Goal: Browse casually

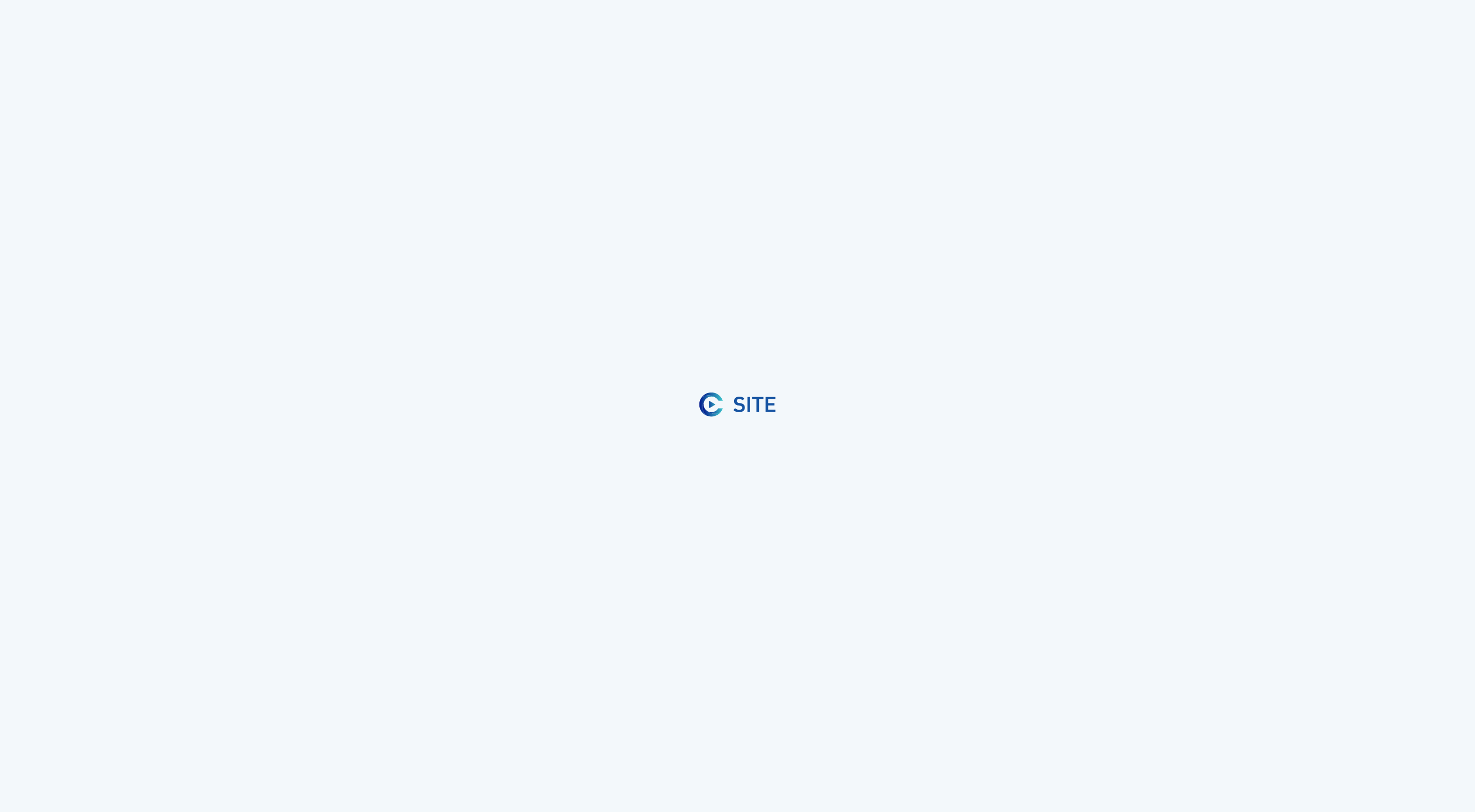
click at [741, 410] on img at bounding box center [755, 405] width 42 height 16
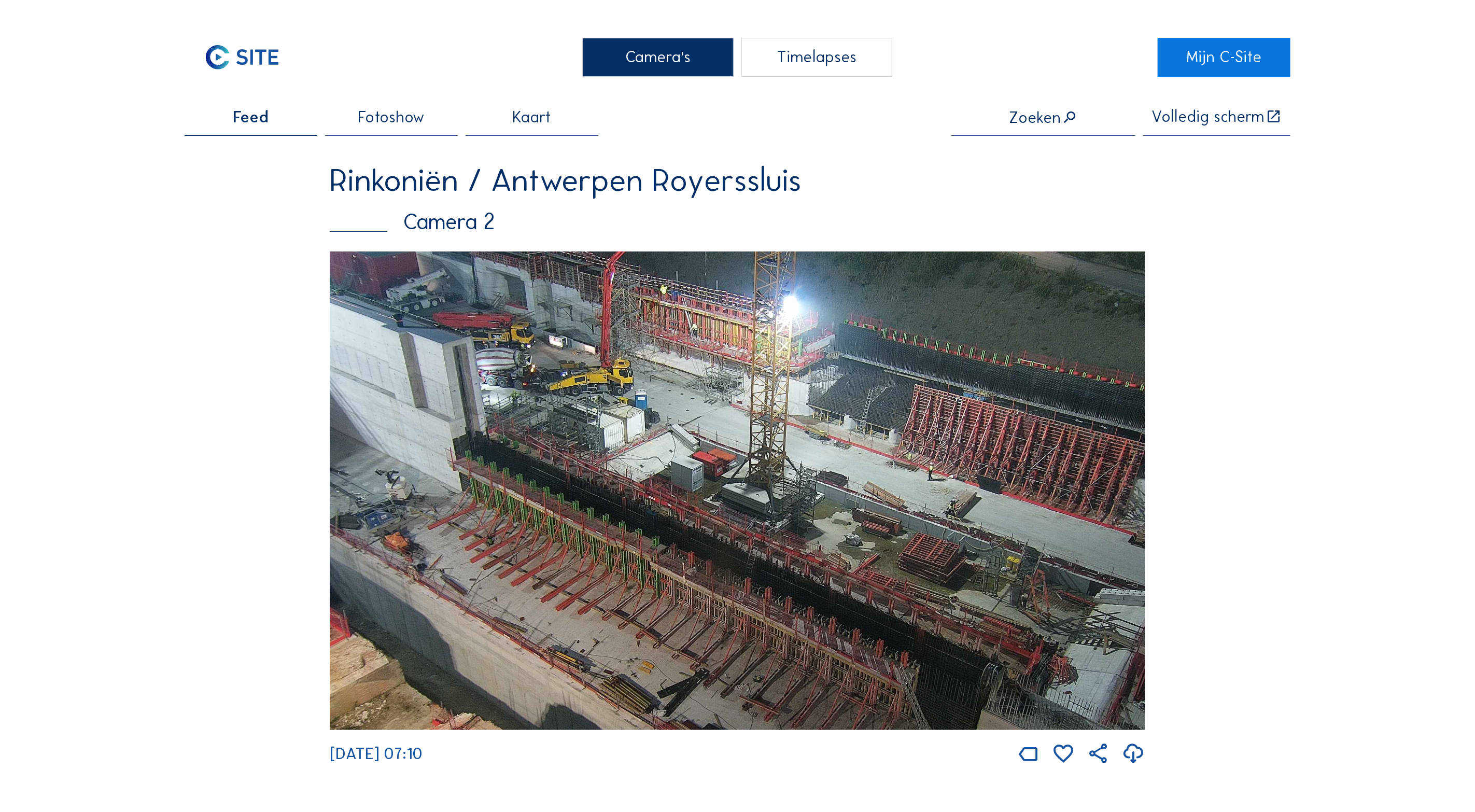
click at [683, 374] on img at bounding box center [737, 491] width 816 height 478
click at [686, 374] on img at bounding box center [737, 491] width 816 height 478
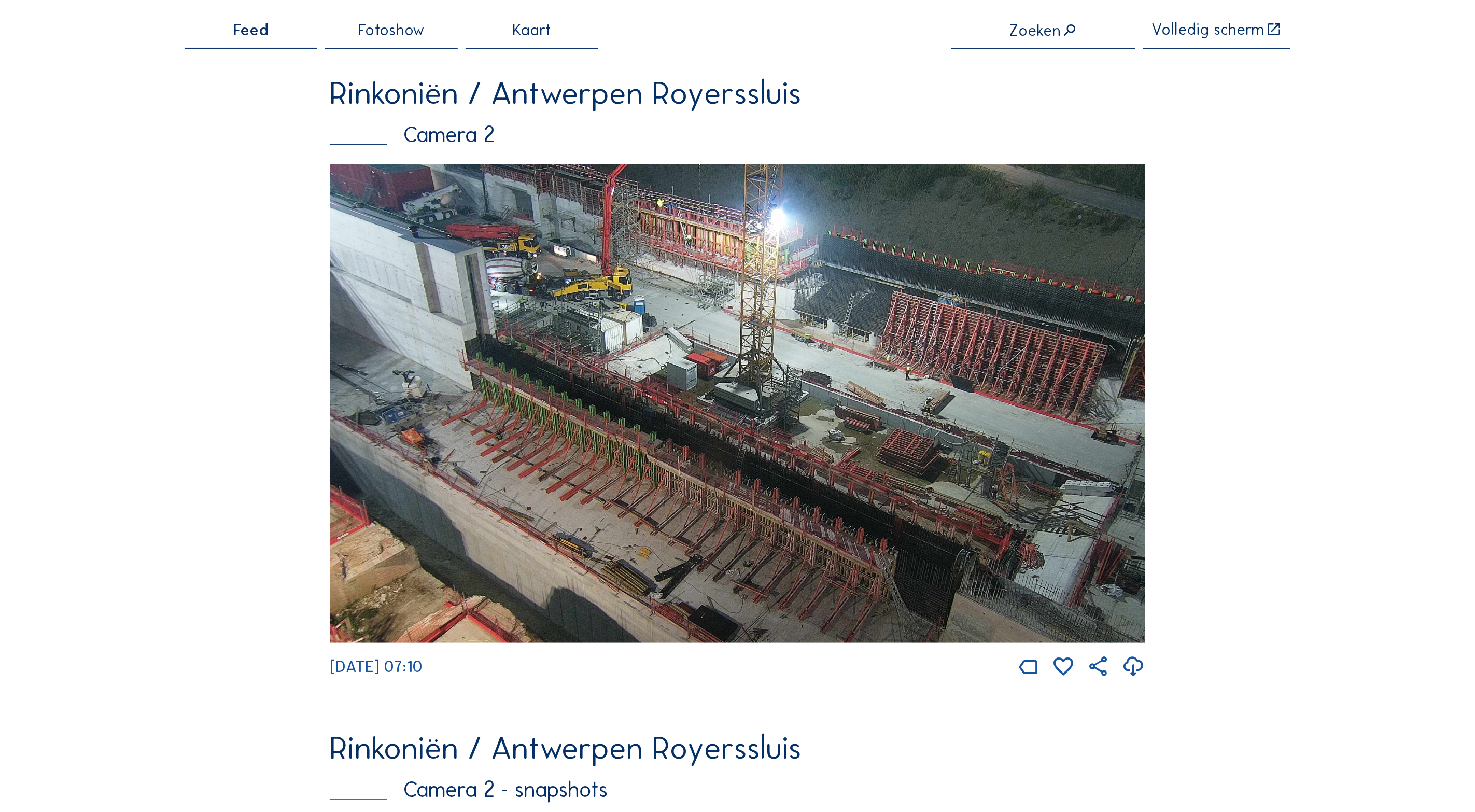
scroll to position [78, 0]
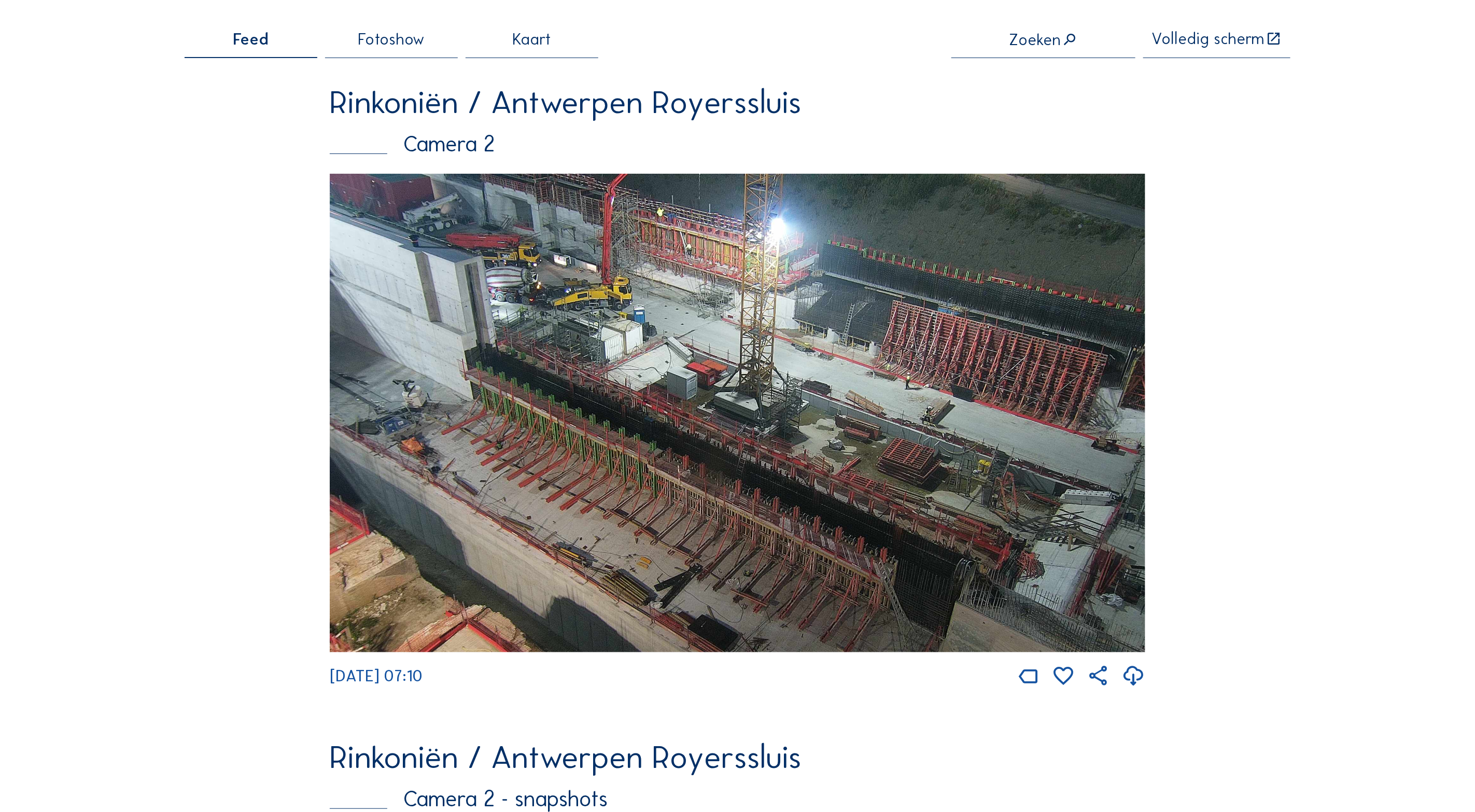
click at [825, 394] on img at bounding box center [737, 413] width 816 height 478
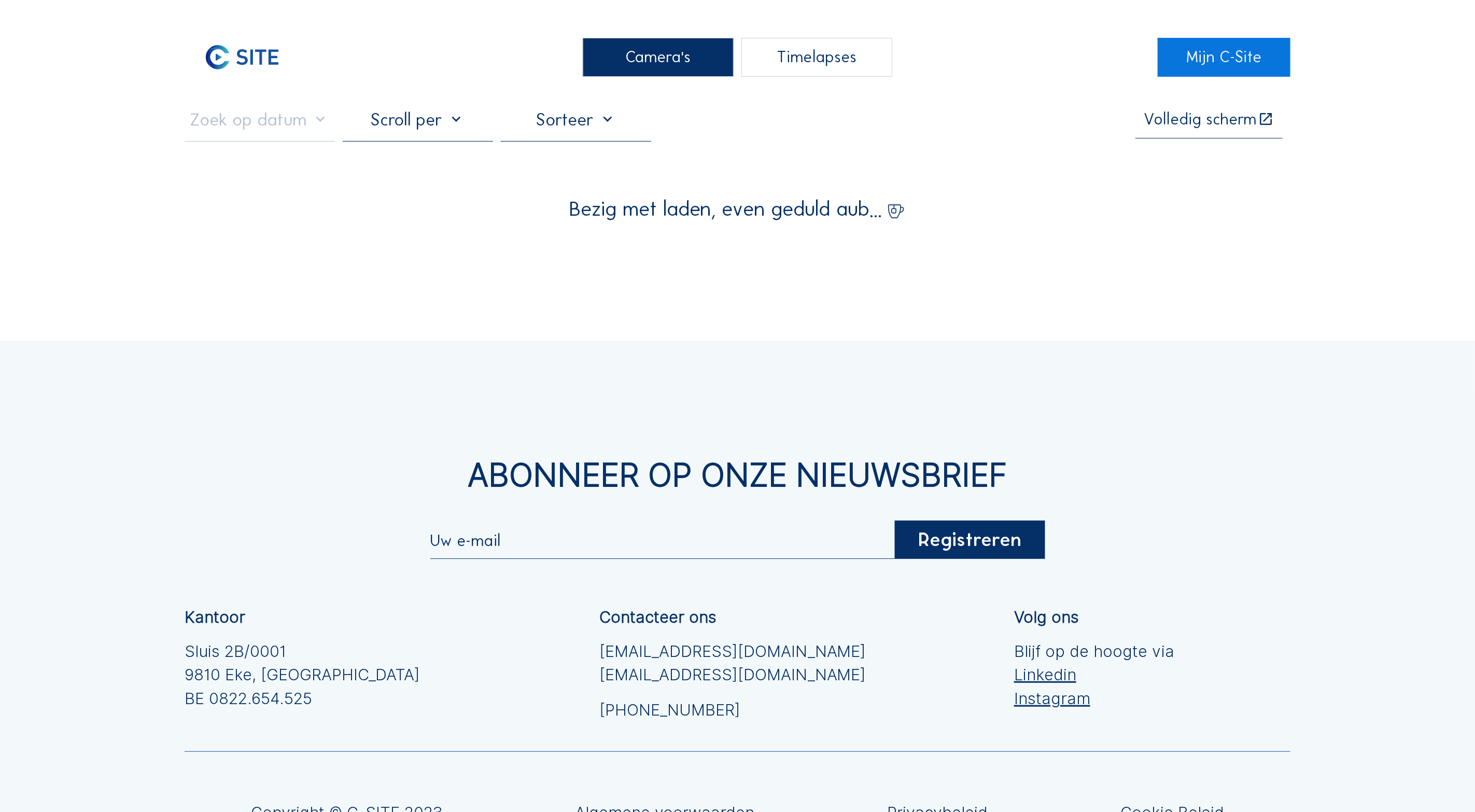
click at [825, 394] on div "Abonneer op onze nieuwsbrief Registreren Kantoor Sluis 2B/0001 [GEOGRAPHIC_DATA…" at bounding box center [737, 661] width 1475 height 642
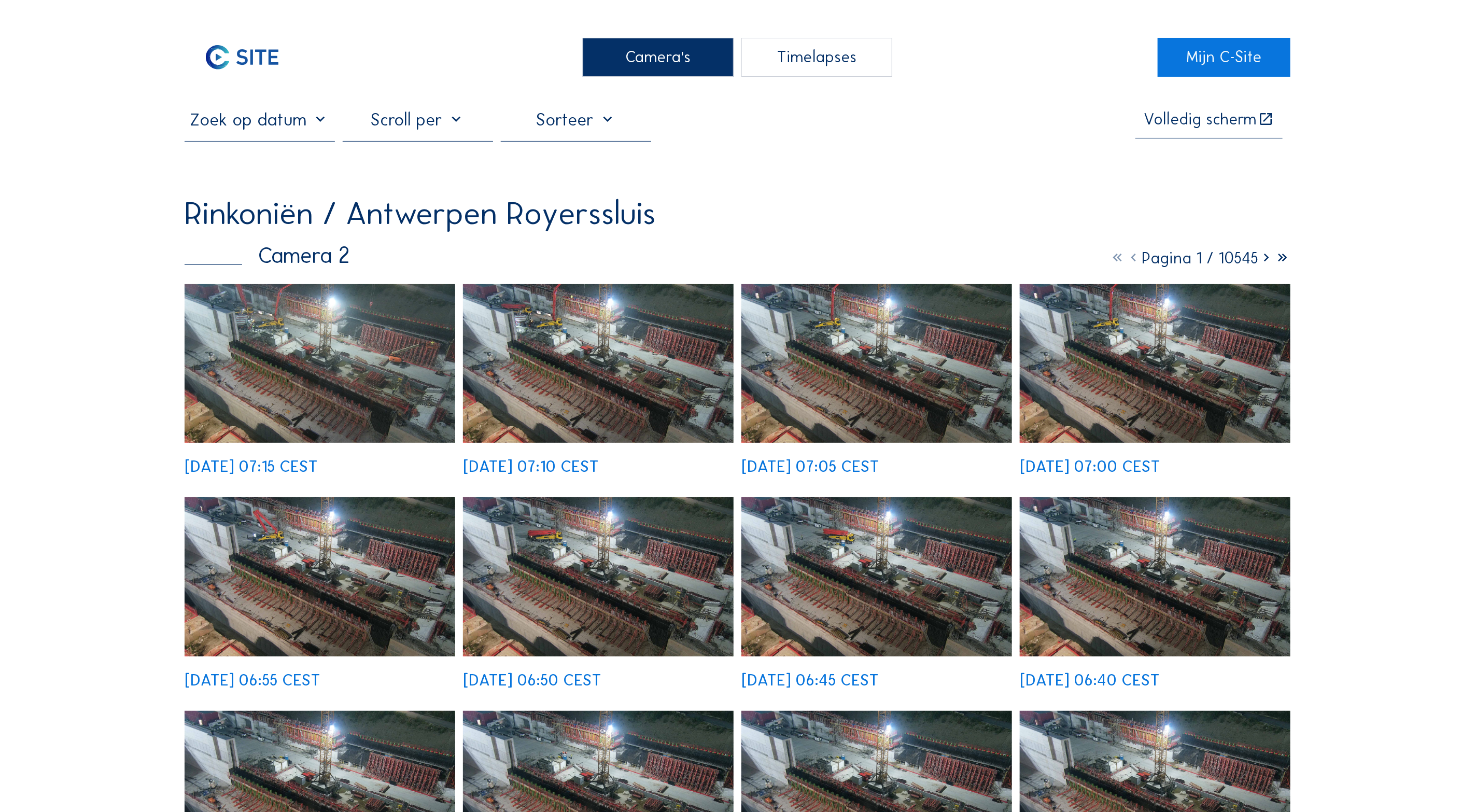
click at [324, 372] on img at bounding box center [320, 363] width 271 height 159
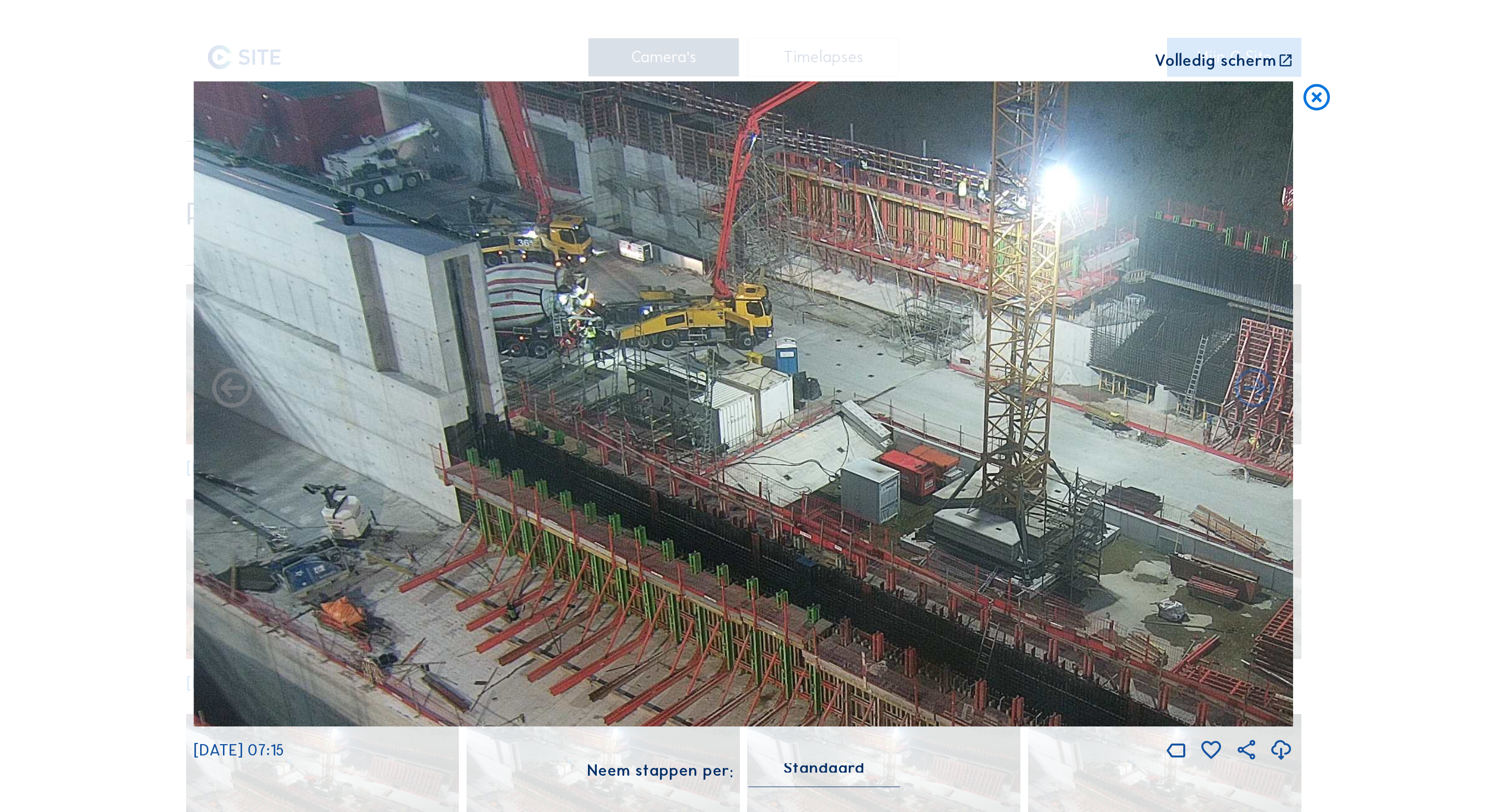
drag, startPoint x: 573, startPoint y: 223, endPoint x: 797, endPoint y: 517, distance: 369.6
click at [797, 517] on img at bounding box center [743, 403] width 1100 height 645
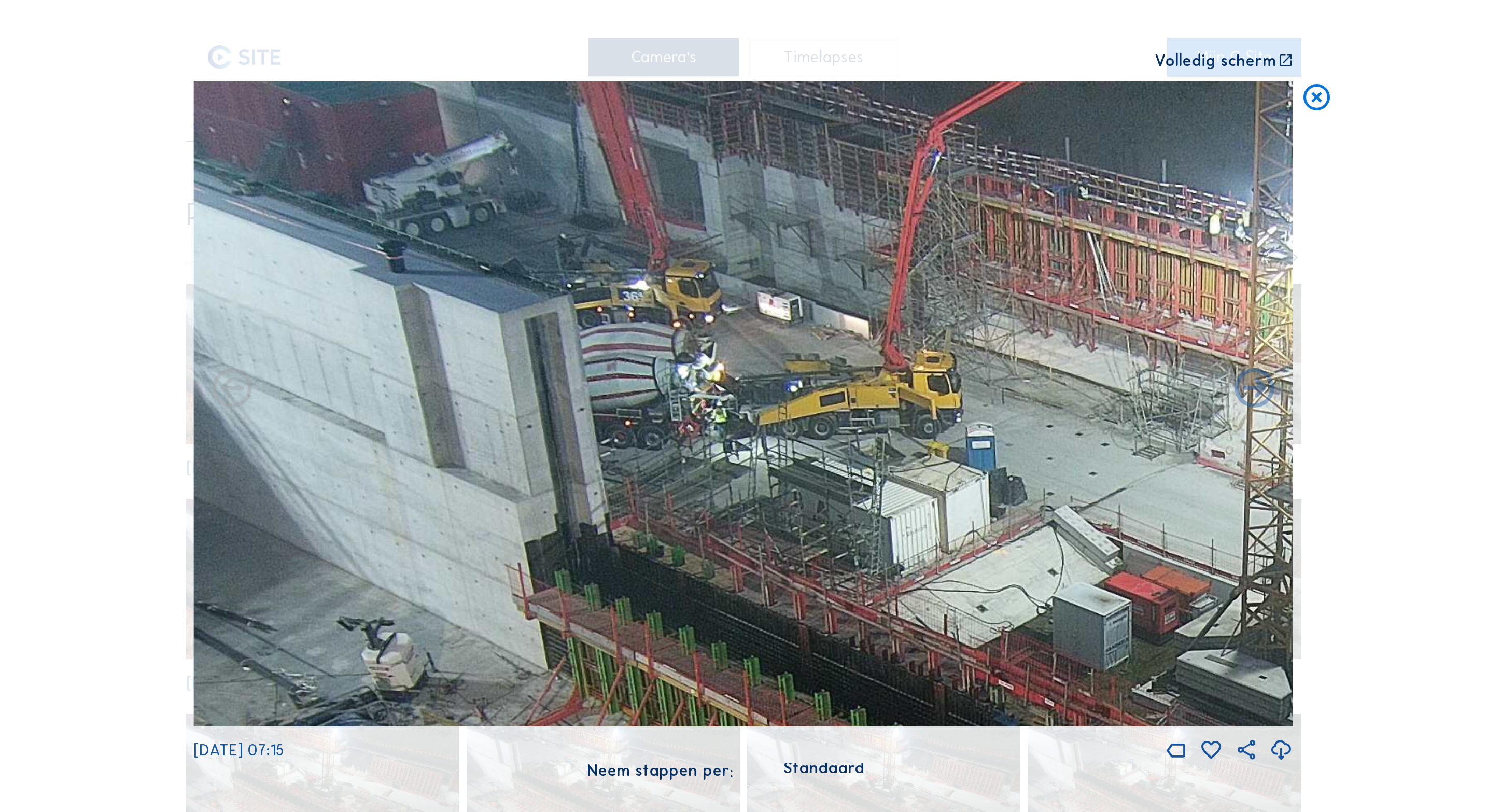
drag, startPoint x: 757, startPoint y: 302, endPoint x: 963, endPoint y: 541, distance: 315.5
click at [962, 541] on img at bounding box center [743, 403] width 1100 height 645
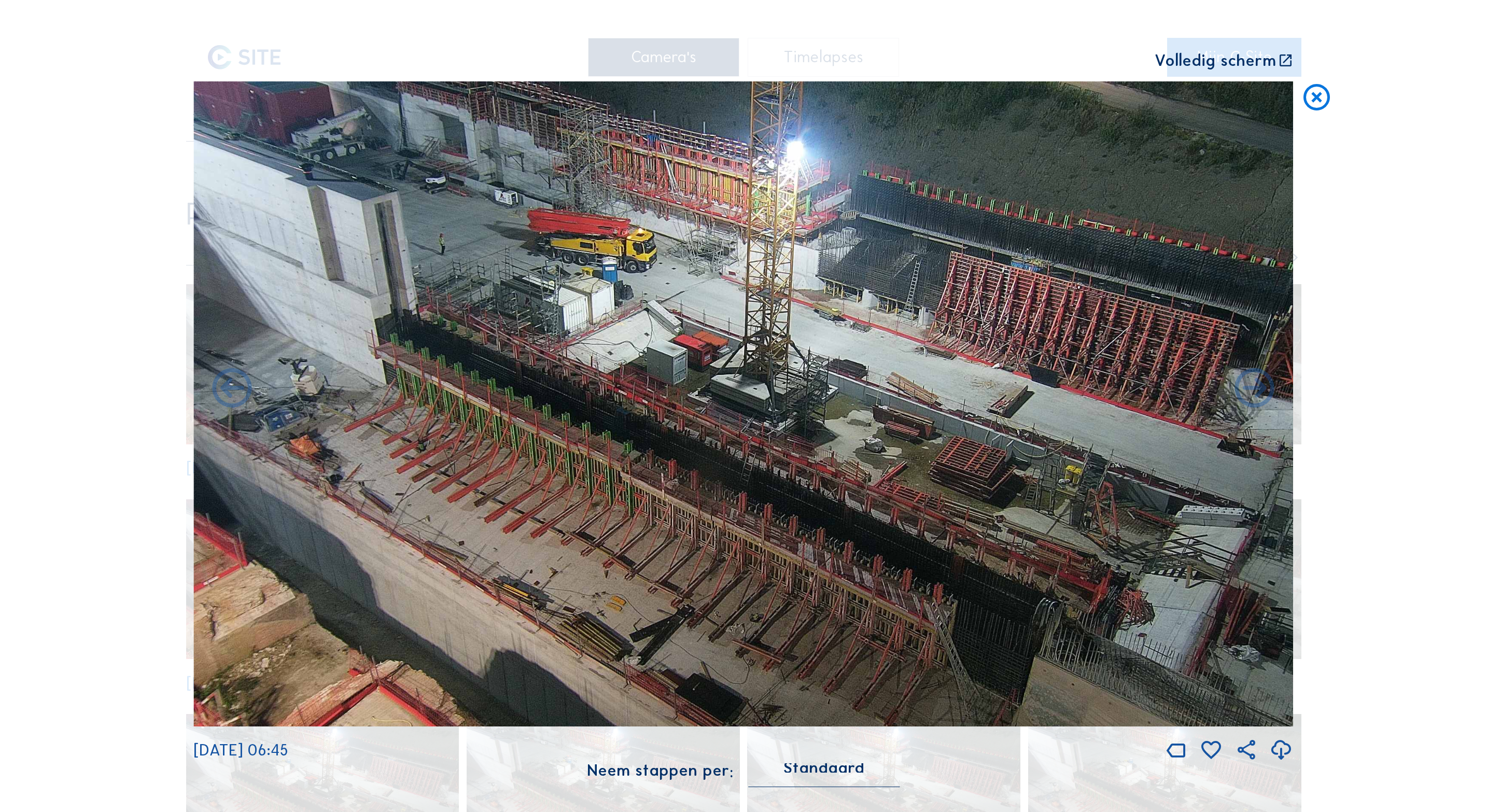
click at [1318, 99] on icon at bounding box center [1317, 98] width 32 height 33
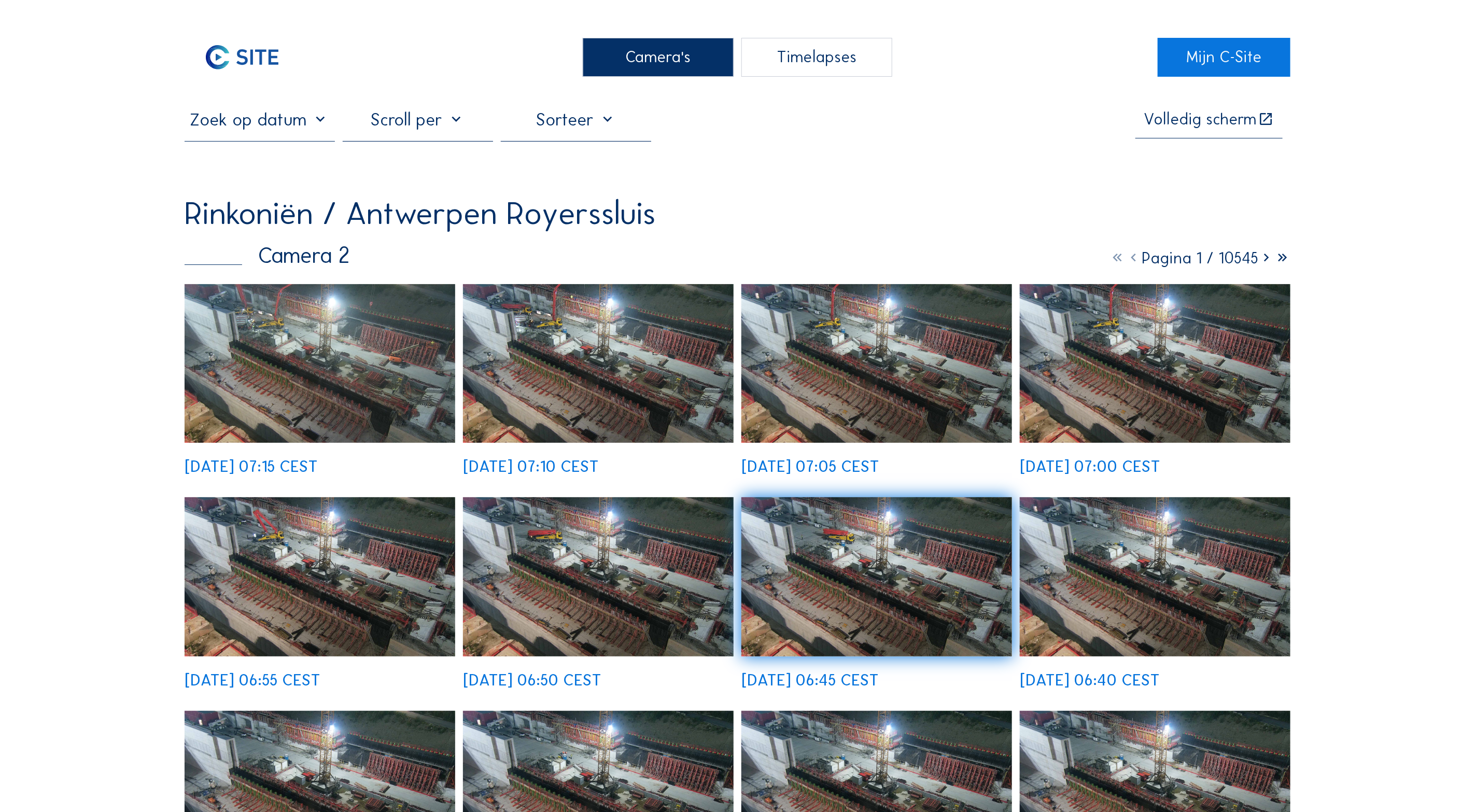
click at [643, 61] on div "Camera's" at bounding box center [658, 57] width 150 height 39
